Goal: Information Seeking & Learning: Learn about a topic

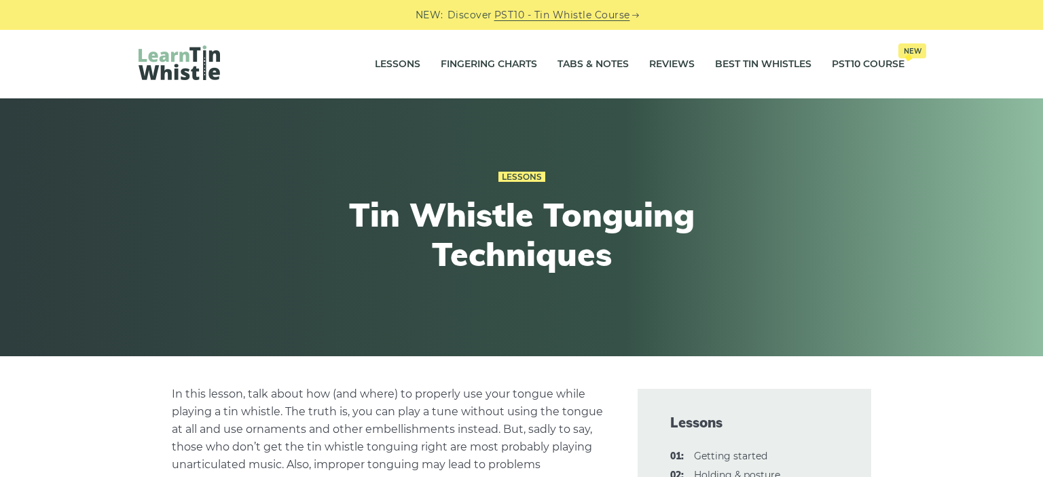
click at [859, 162] on div "Lessons Tin Whistle Tonguing Techniques" at bounding box center [521, 227] width 831 height 185
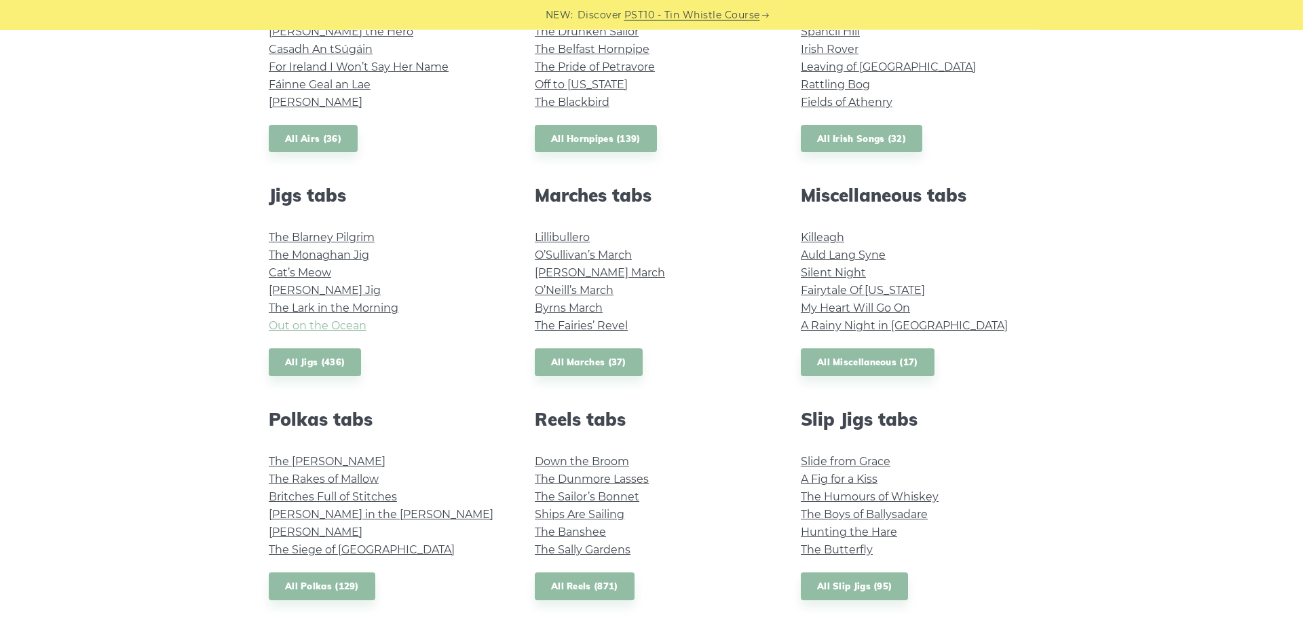
scroll to position [623, 0]
click at [326, 353] on link "All Jigs (436)" at bounding box center [315, 363] width 92 height 28
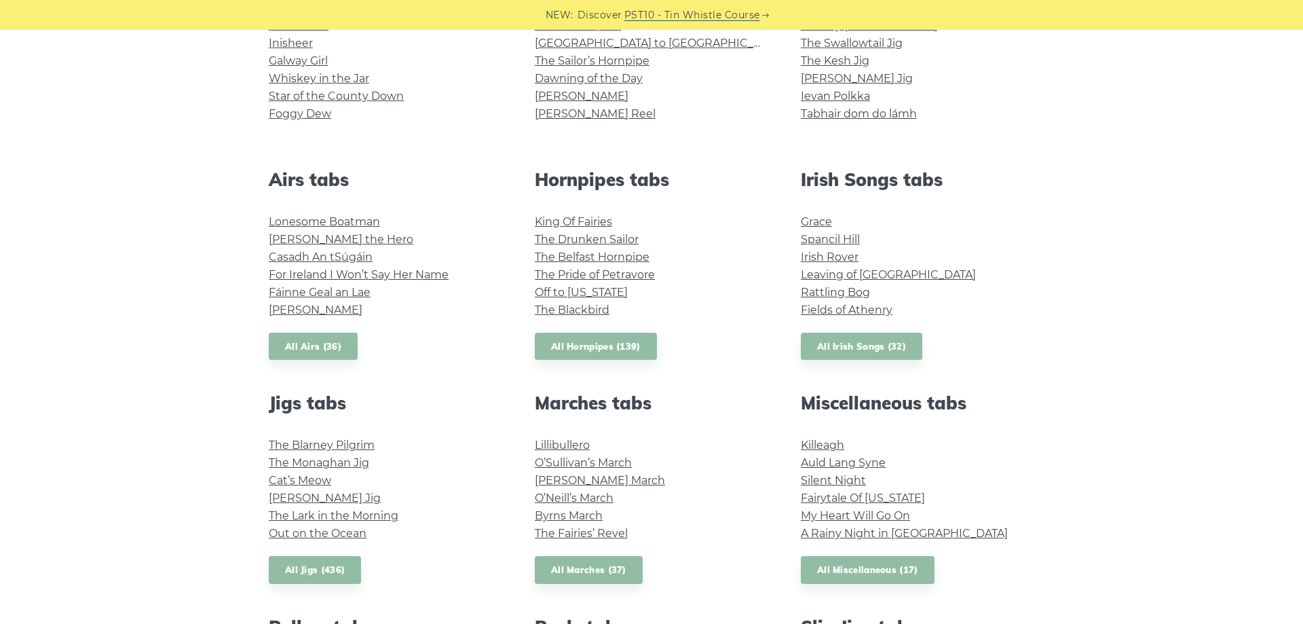
scroll to position [415, 0]
click at [818, 254] on link "Irish Rover" at bounding box center [830, 257] width 58 height 13
click at [874, 344] on link "All Irish Songs (32)" at bounding box center [862, 347] width 122 height 28
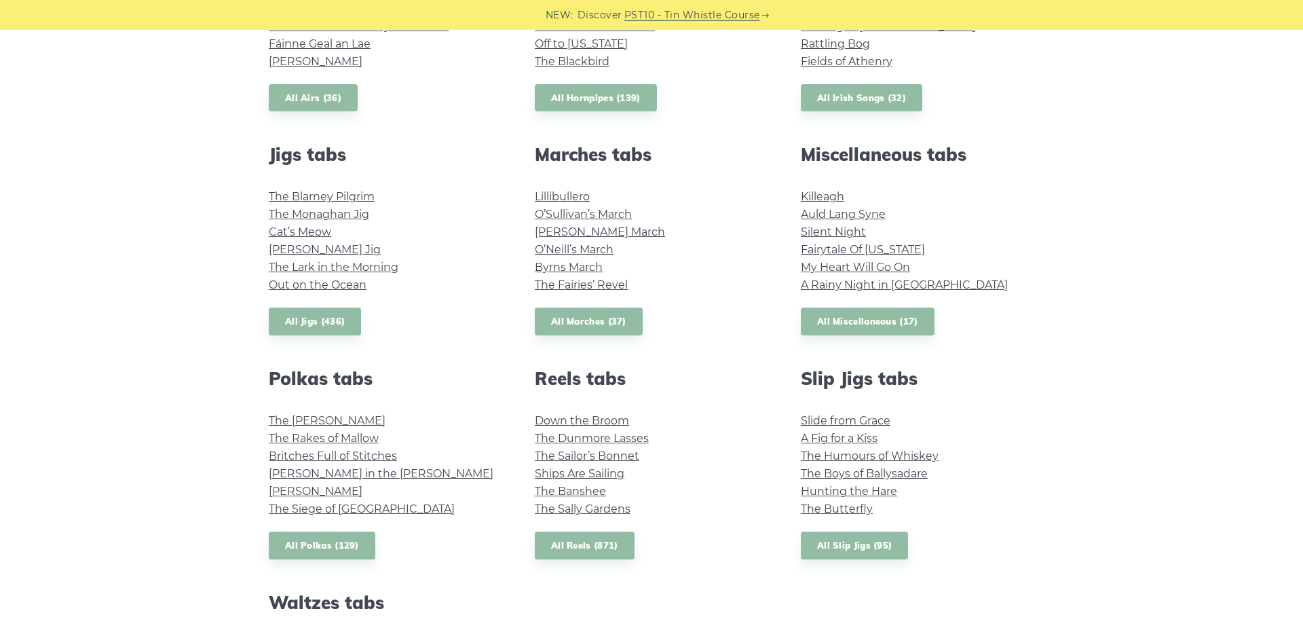
scroll to position [692, 0]
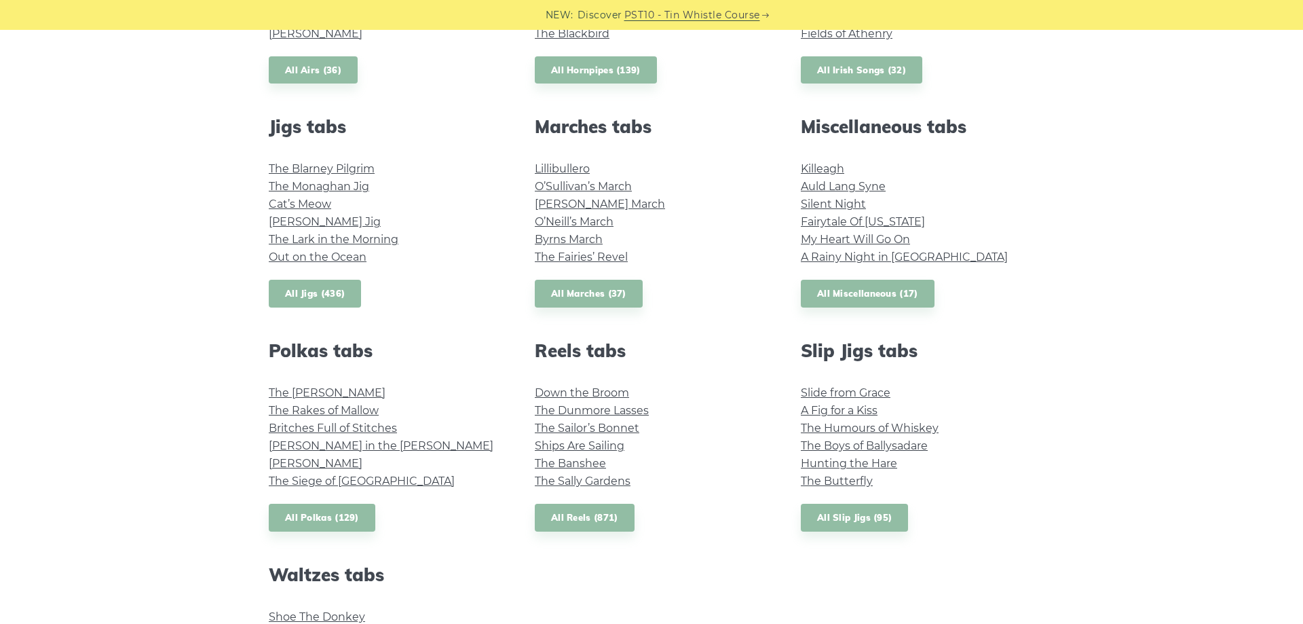
click at [343, 288] on link "All Jigs (436)" at bounding box center [315, 294] width 92 height 28
click at [601, 477] on link "All Reels (871)" at bounding box center [585, 518] width 100 height 28
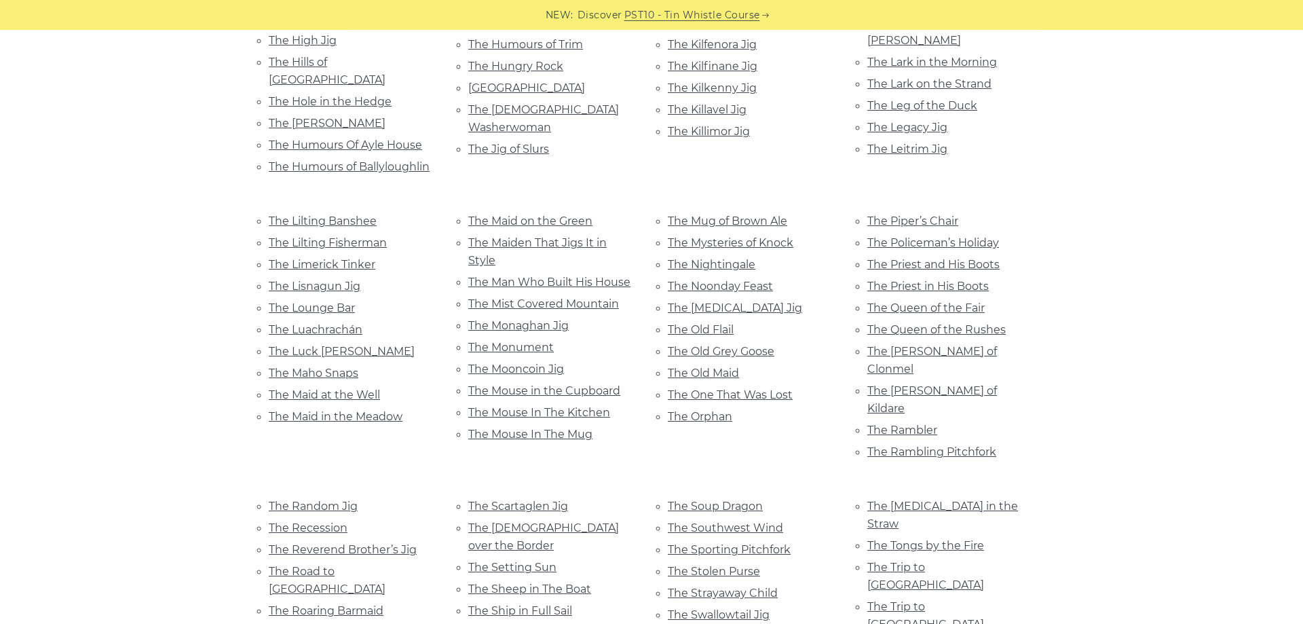
scroll to position [2493, 0]
click at [752, 609] on link "The Swallowtail Jig" at bounding box center [719, 615] width 102 height 13
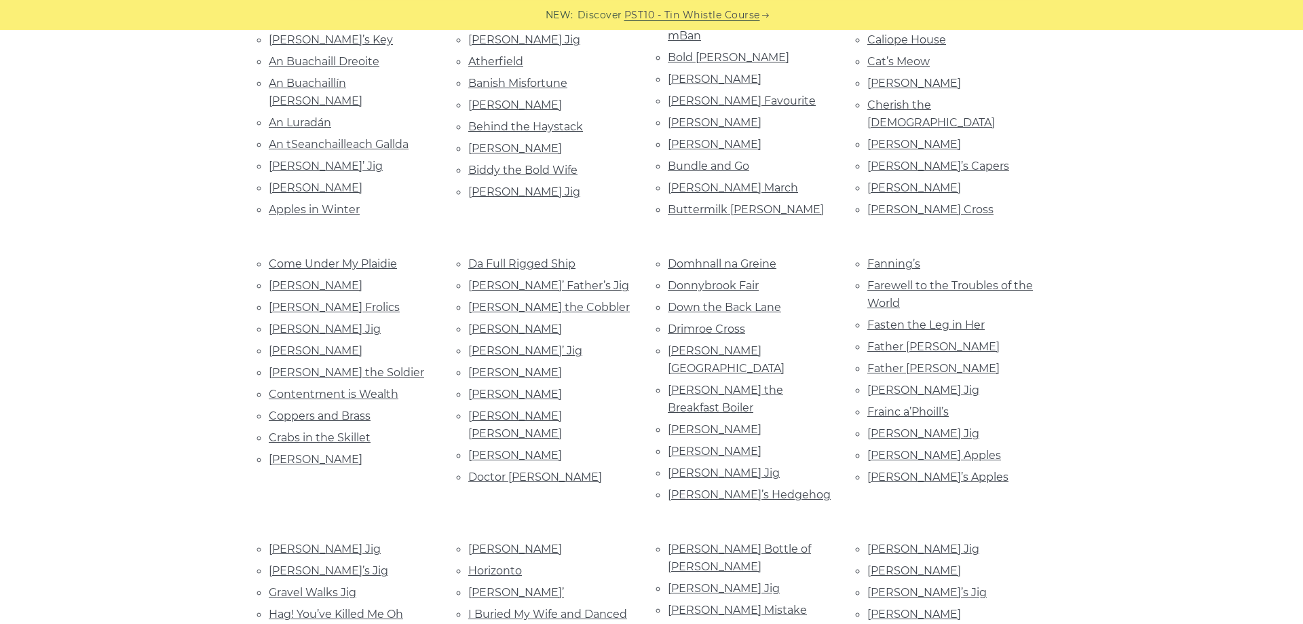
scroll to position [346, 0]
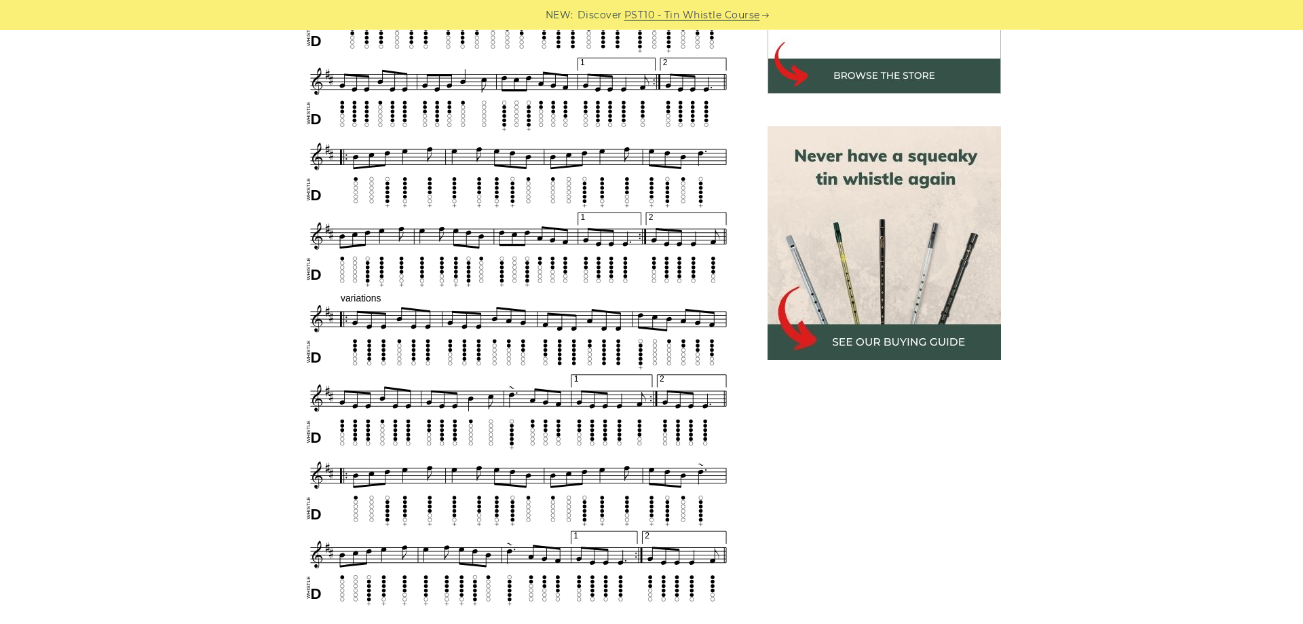
scroll to position [554, 0]
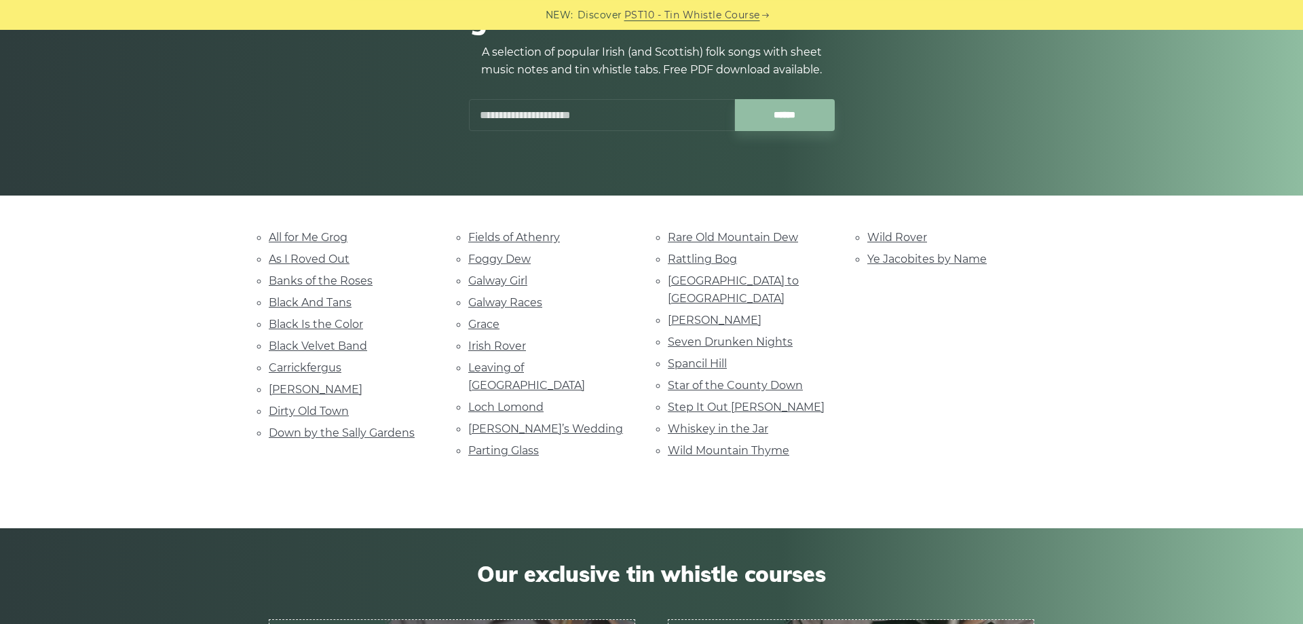
scroll to position [138, 0]
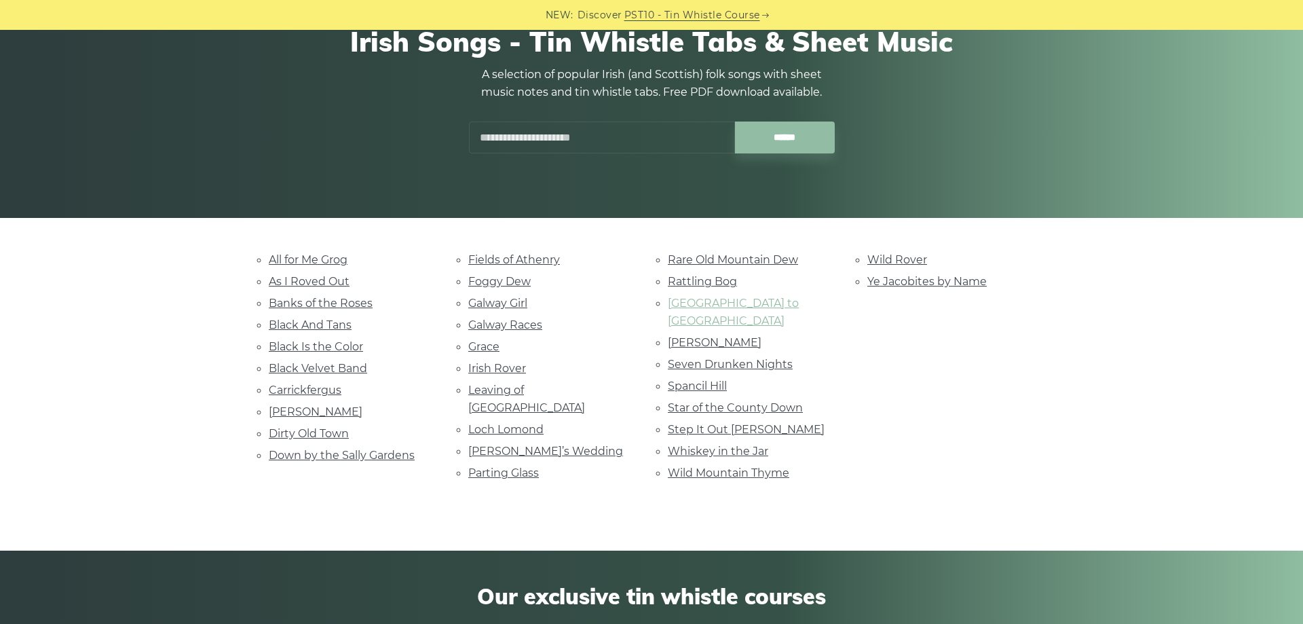
click at [766, 303] on link "Rocky Road to Dublin" at bounding box center [733, 312] width 131 height 31
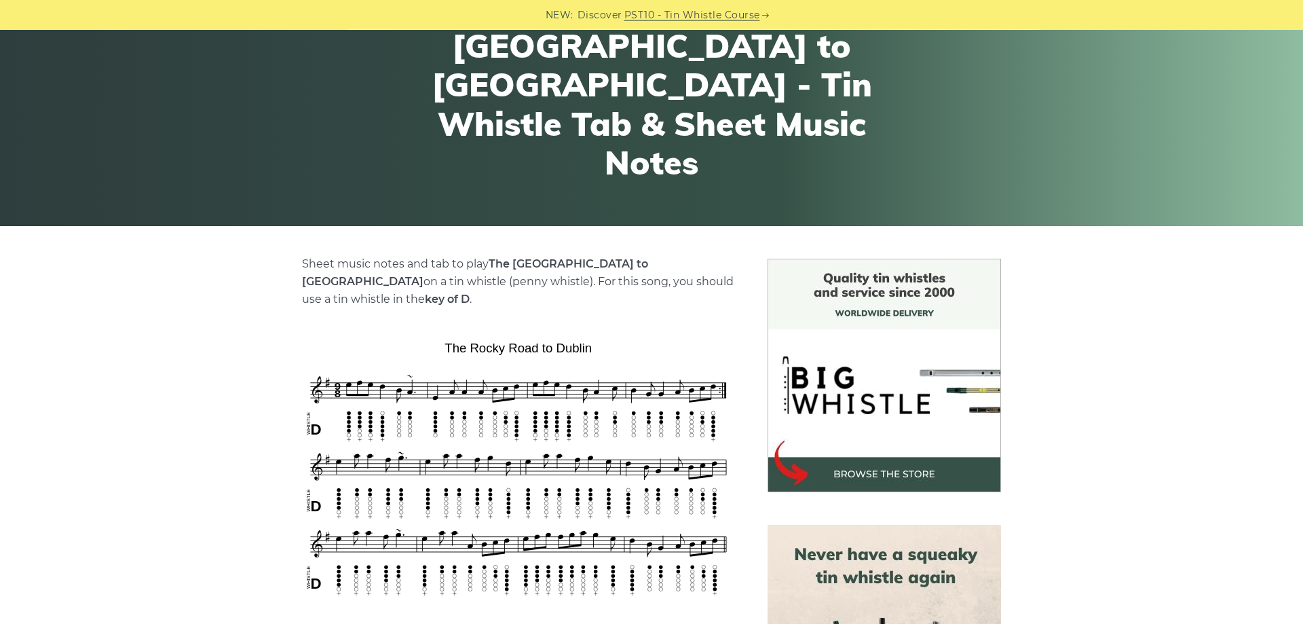
scroll to position [138, 0]
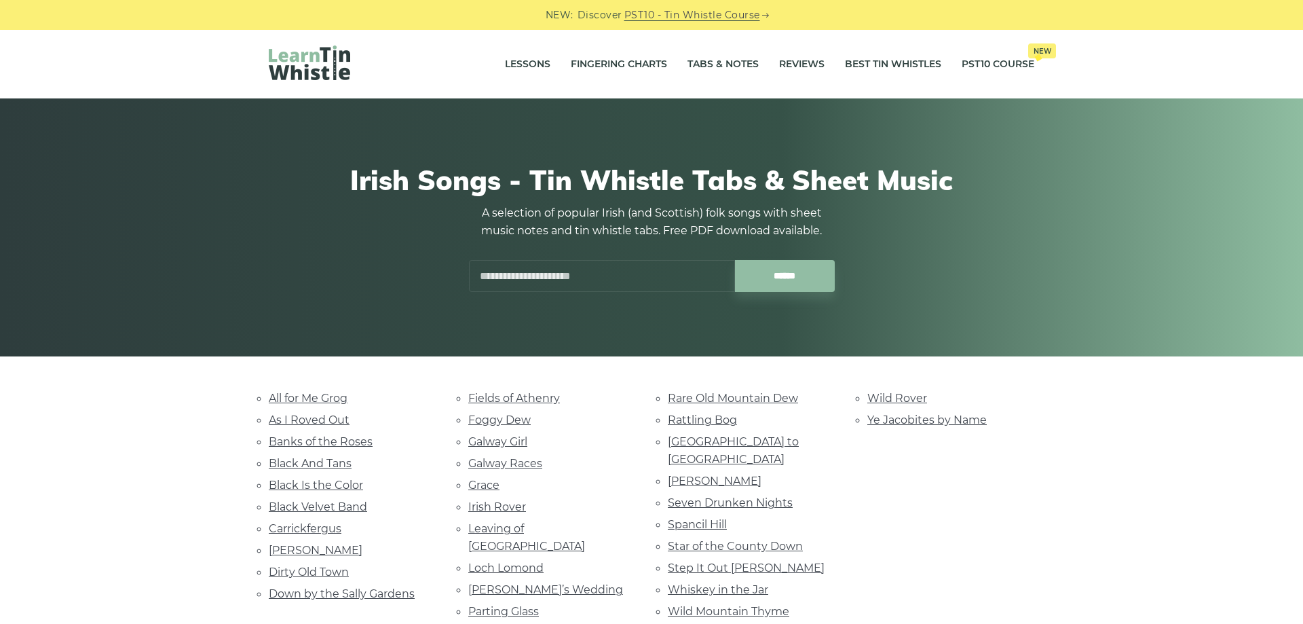
scroll to position [138, 0]
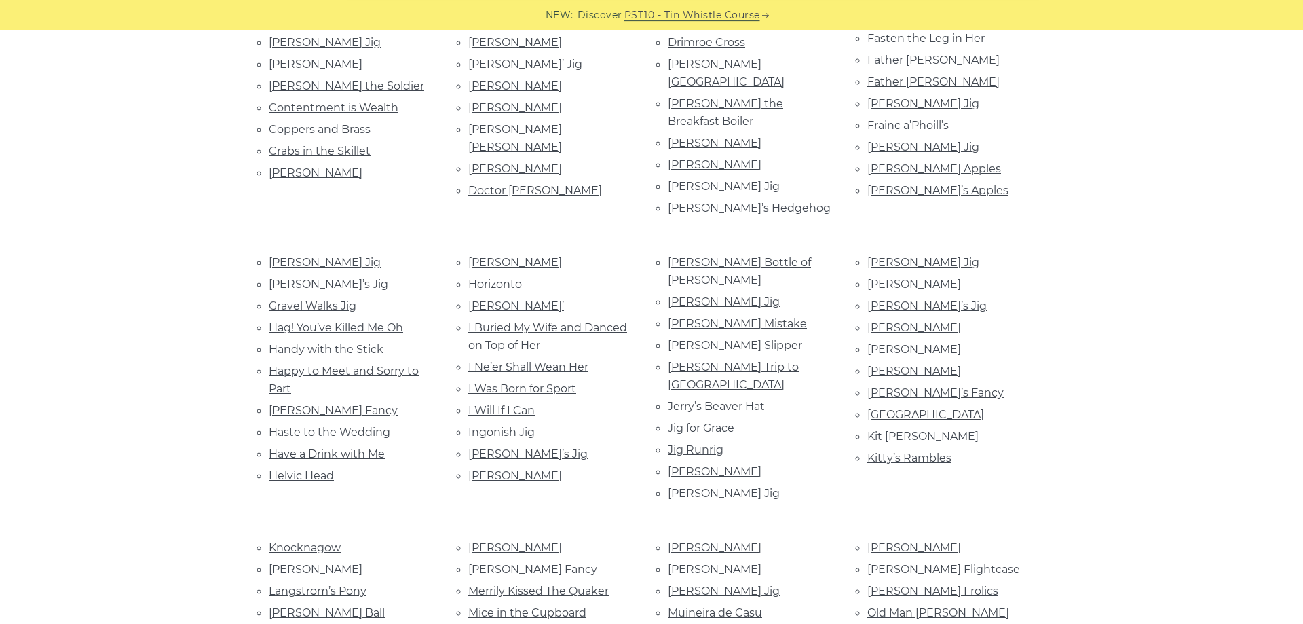
scroll to position [692, 0]
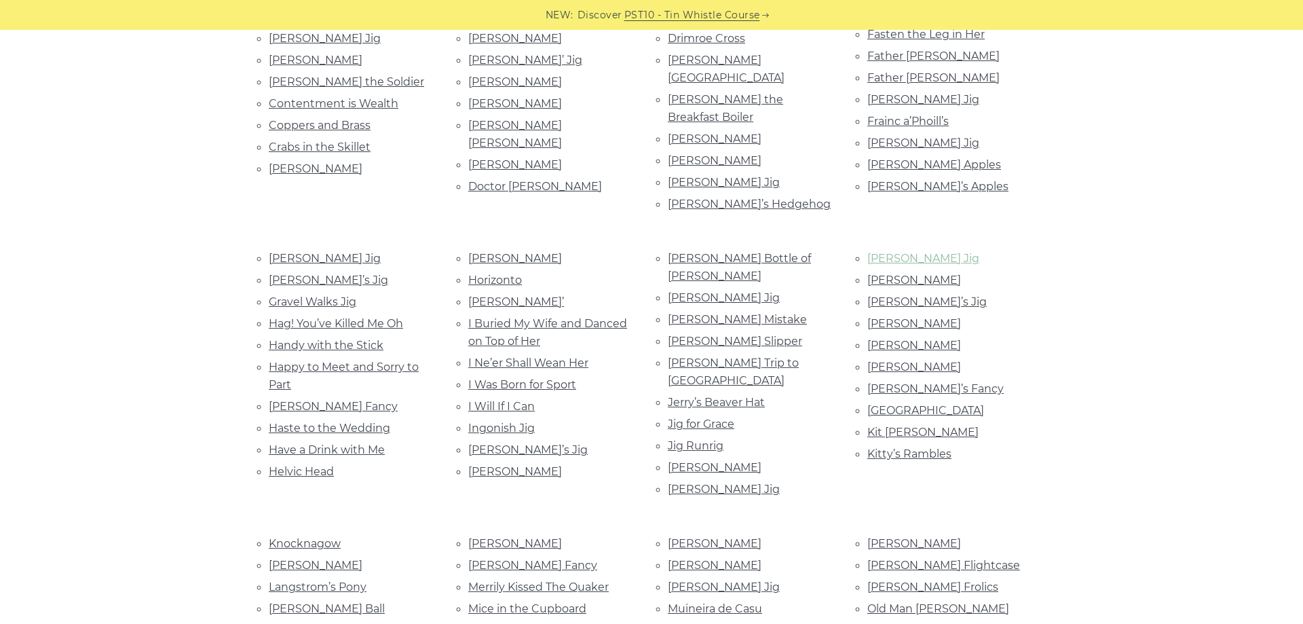
click at [944, 252] on link "Joe Cooley’s Jig" at bounding box center [924, 258] width 112 height 13
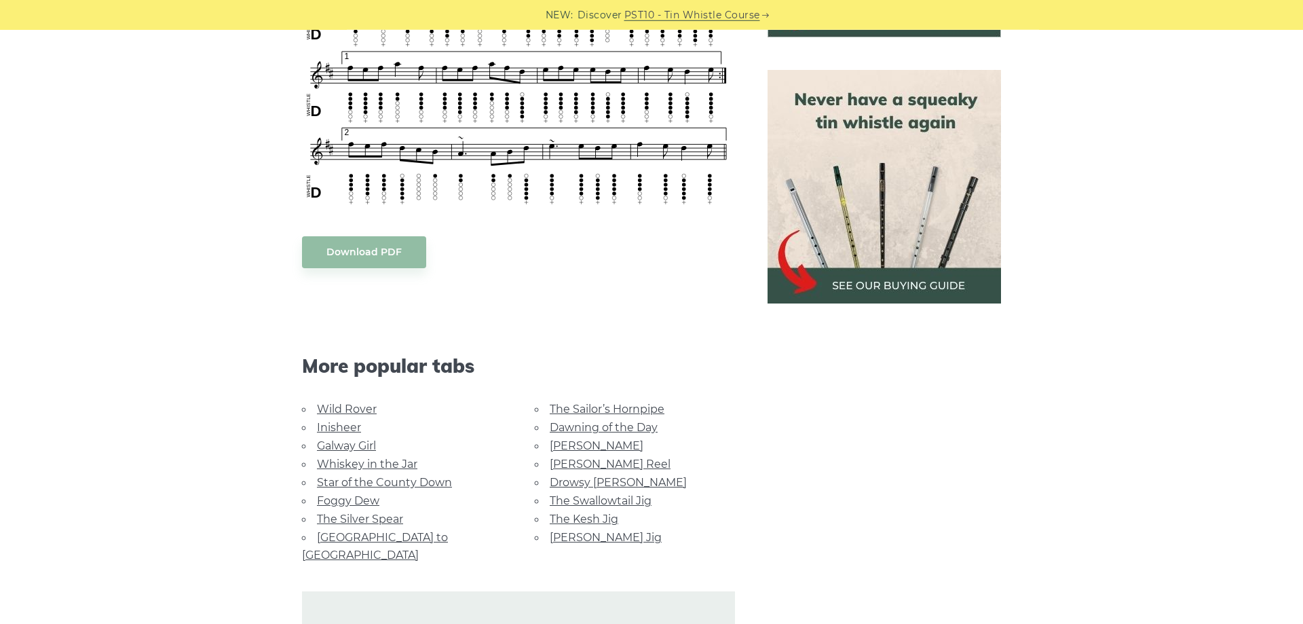
scroll to position [554, 0]
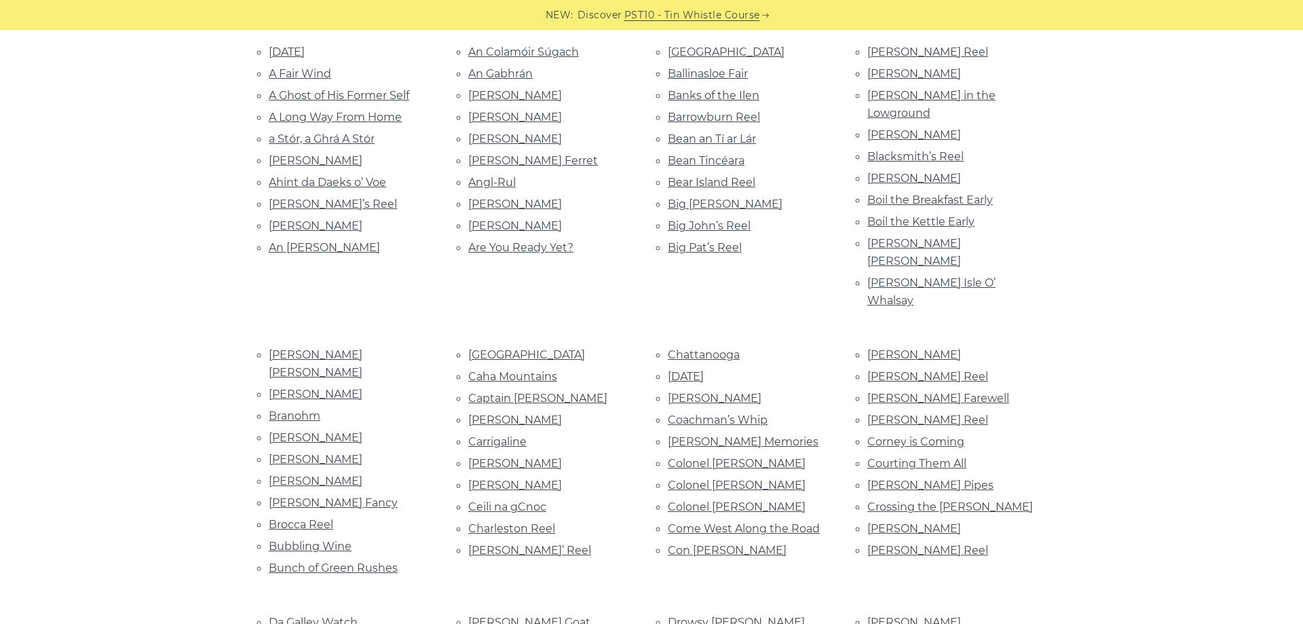
scroll to position [346, 0]
click at [934, 413] on link "[PERSON_NAME] Reel" at bounding box center [928, 419] width 121 height 13
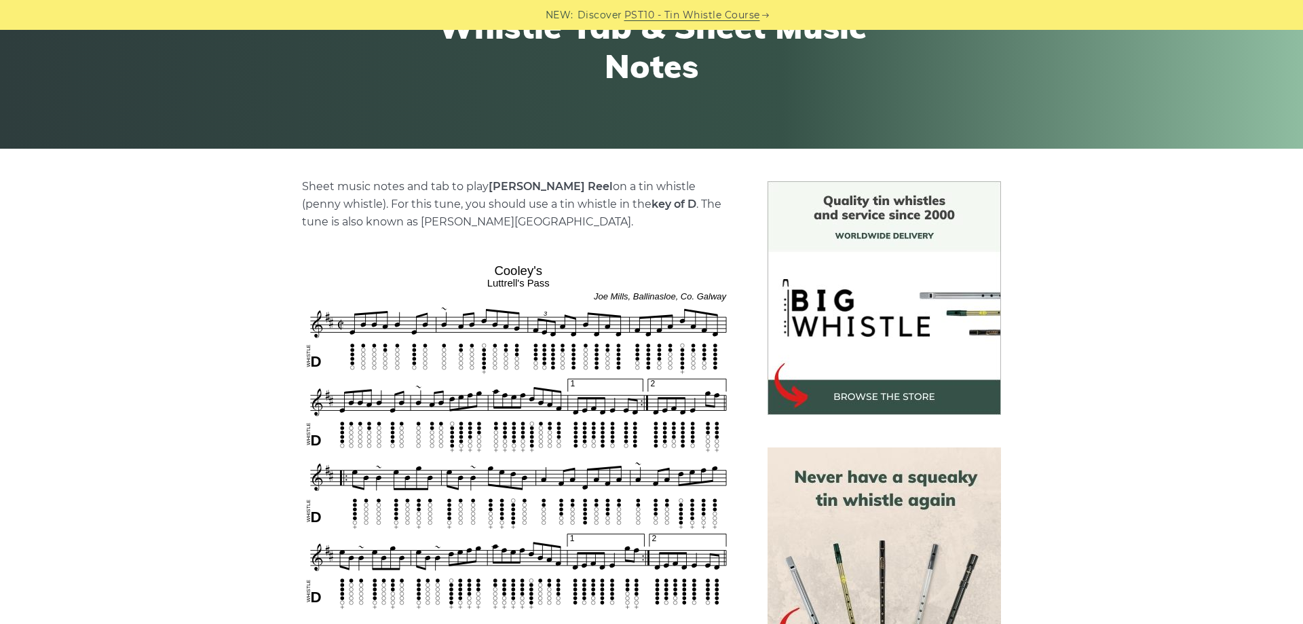
scroll to position [208, 0]
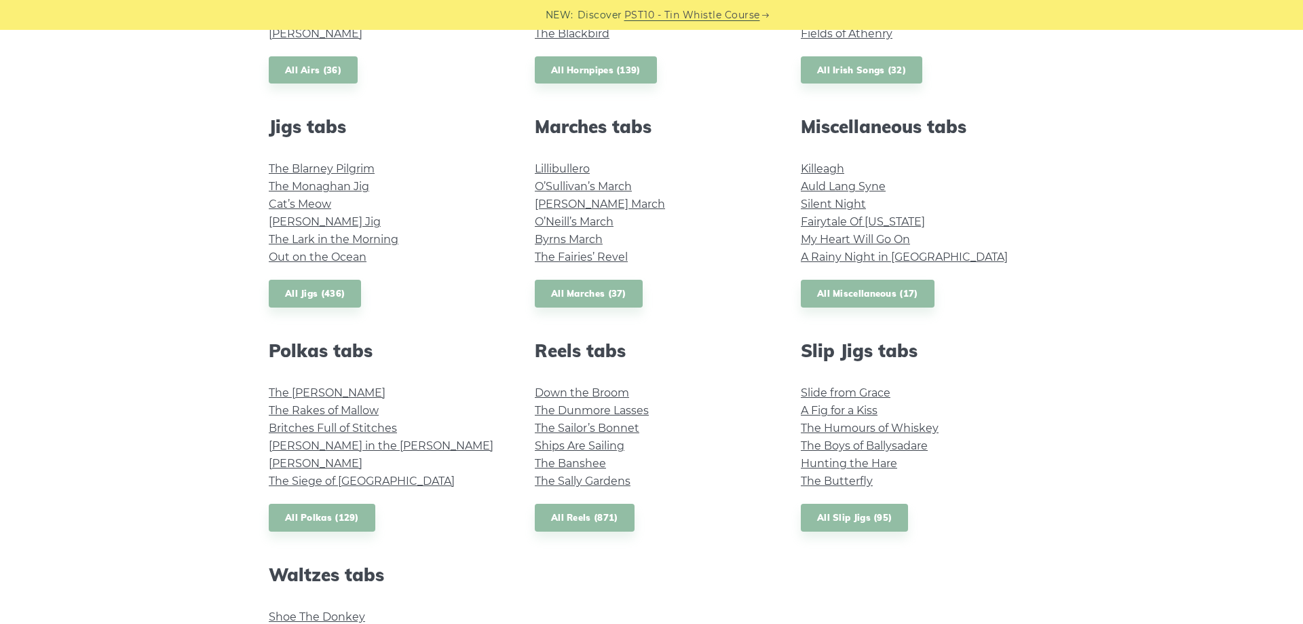
scroll to position [692, 0]
click at [313, 303] on link "All Jigs (436)" at bounding box center [315, 294] width 92 height 28
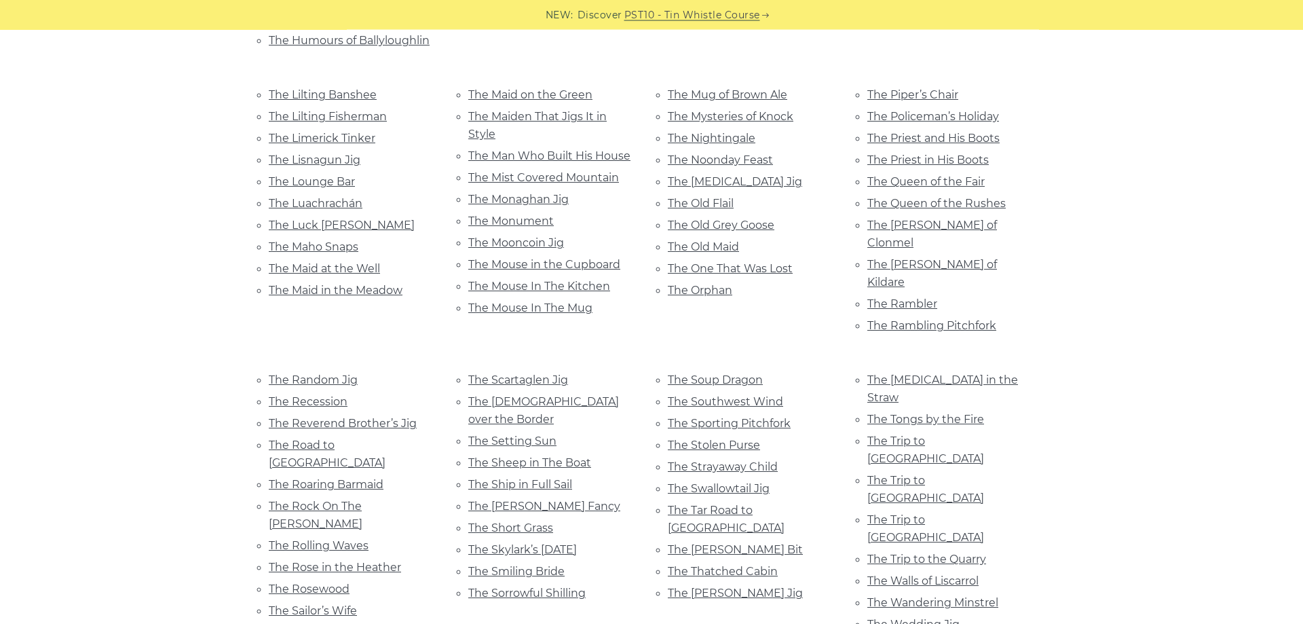
scroll to position [2631, 0]
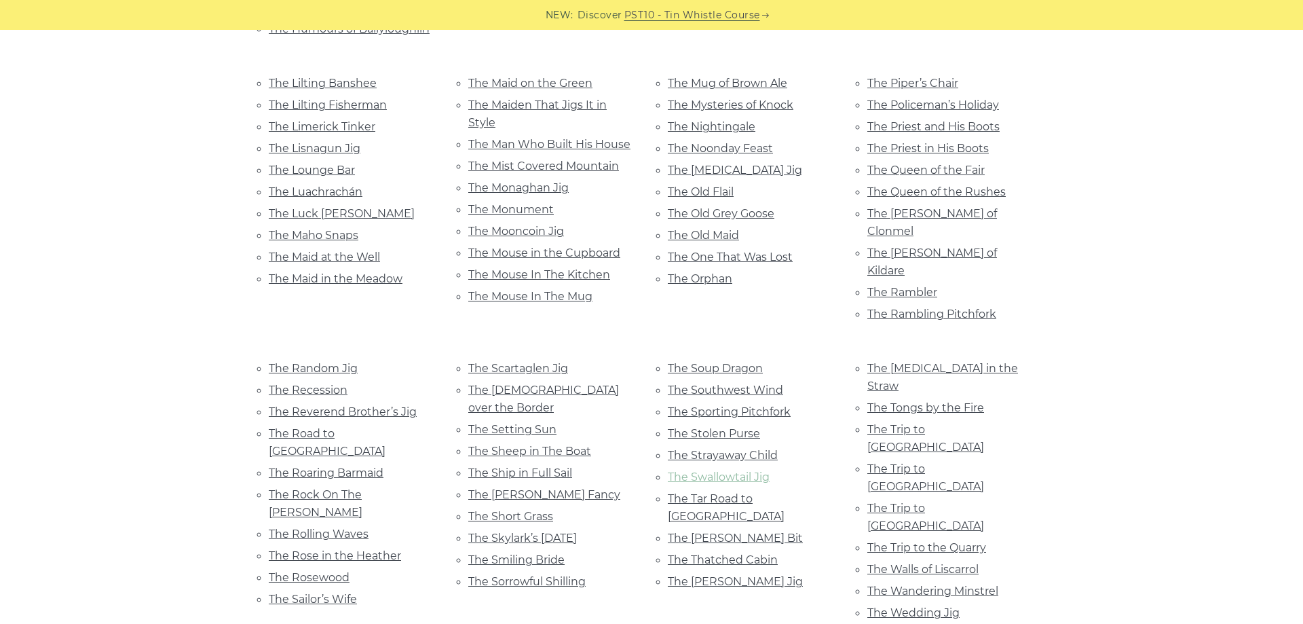
click at [732, 470] on link "The Swallowtail Jig" at bounding box center [719, 476] width 102 height 13
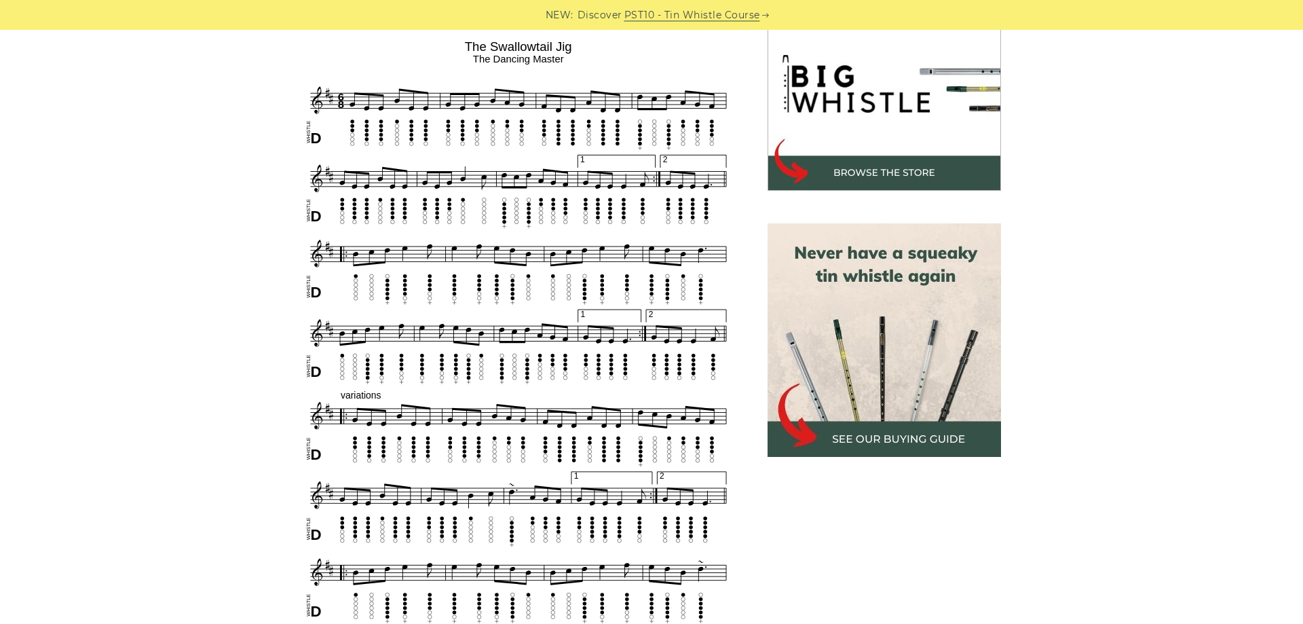
scroll to position [485, 0]
